Goal: Task Accomplishment & Management: Manage account settings

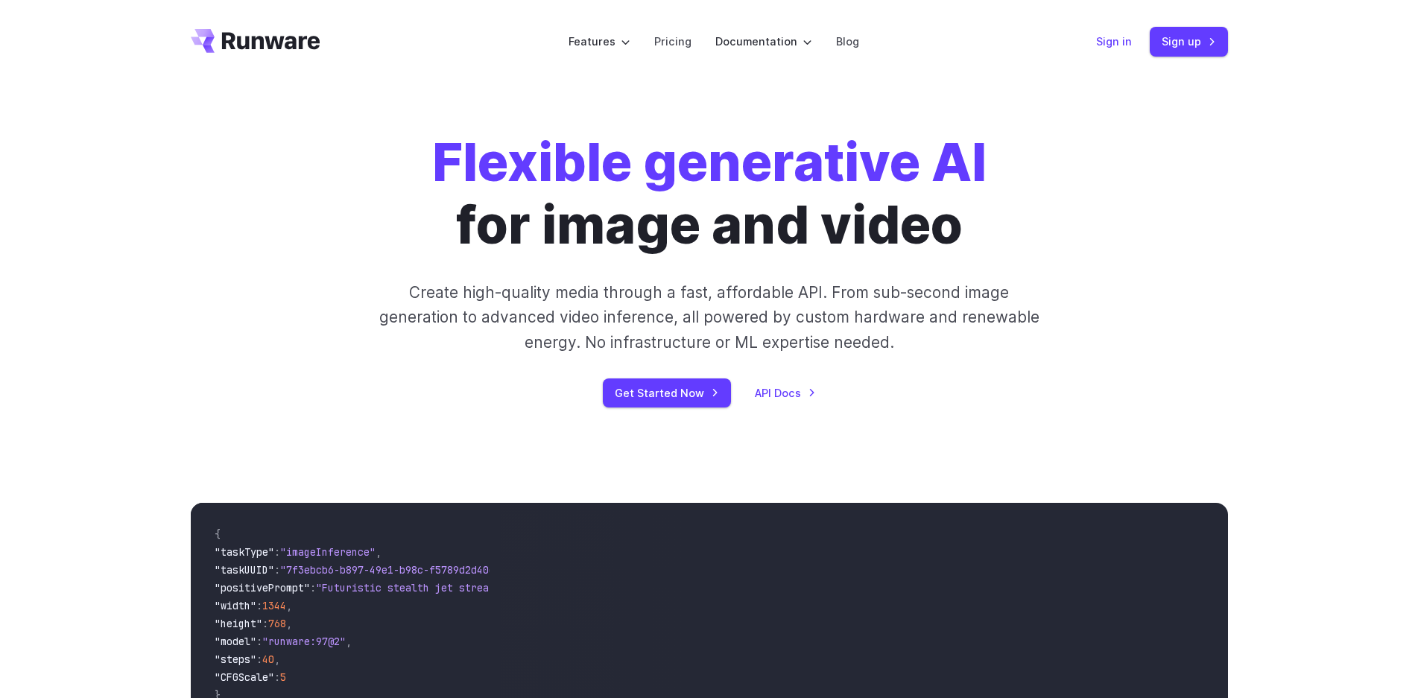
click at [1106, 39] on link "Sign in" at bounding box center [1114, 41] width 36 height 17
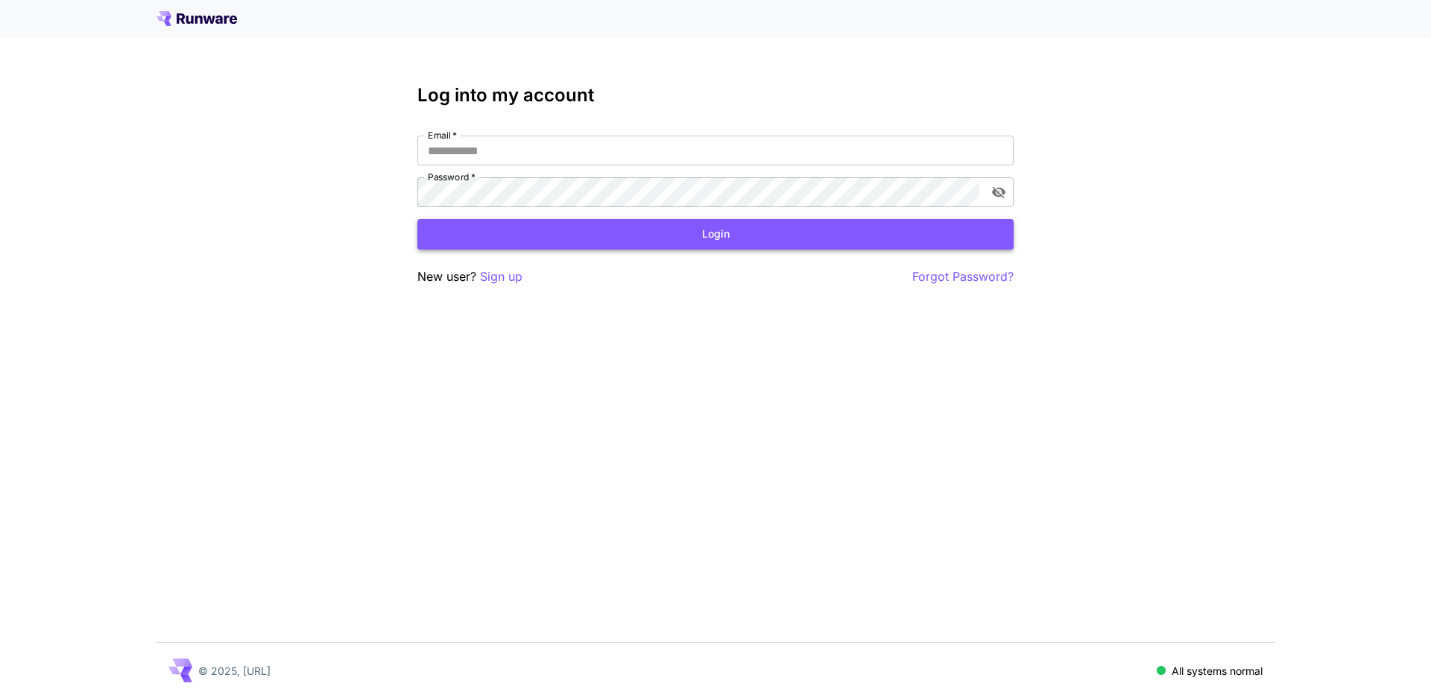
type input "**********"
click at [699, 242] on button "Login" at bounding box center [715, 234] width 596 height 31
